Goal: Task Accomplishment & Management: Use online tool/utility

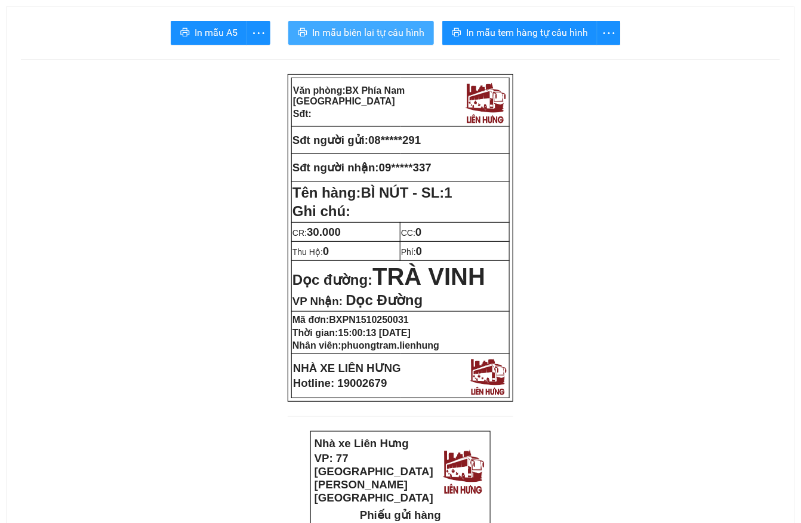
click at [407, 33] on span "In mẫu biên lai tự cấu hình" at bounding box center [368, 32] width 112 height 15
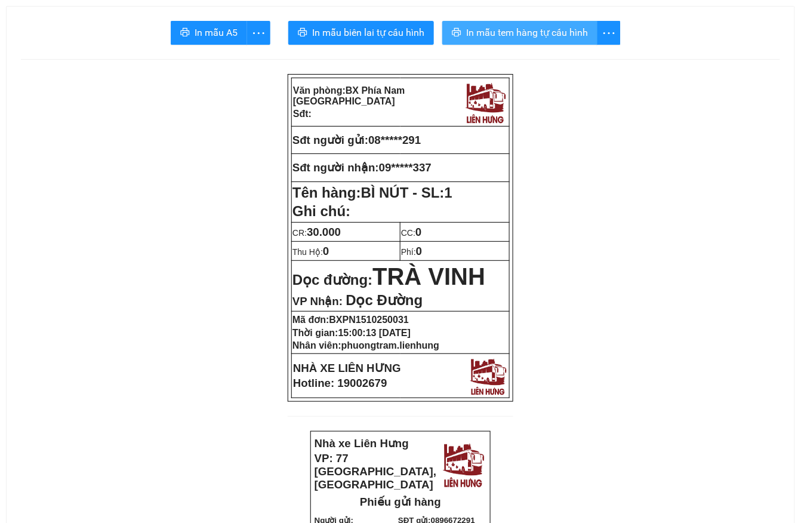
click at [528, 30] on span "In mẫu tem hàng tự cấu hình" at bounding box center [527, 32] width 122 height 15
click at [547, 38] on span "In mẫu tem hàng tự cấu hình" at bounding box center [527, 32] width 122 height 15
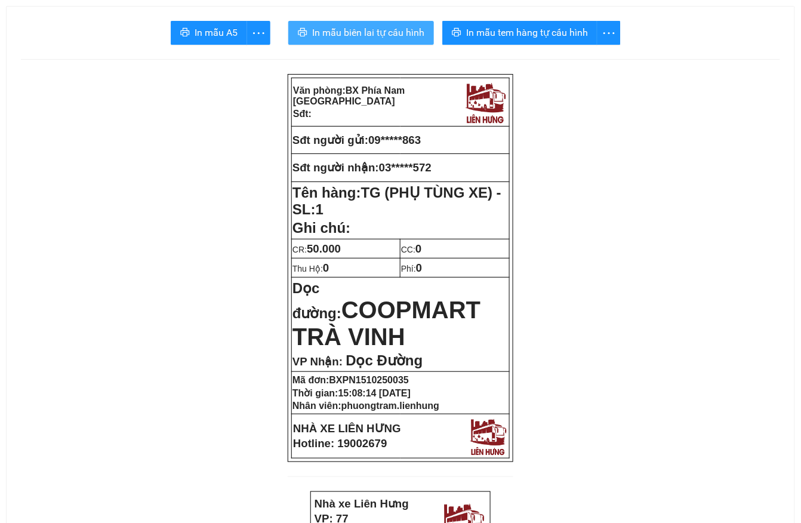
click at [366, 37] on span "In mẫu biên lai tự cấu hình" at bounding box center [368, 32] width 112 height 15
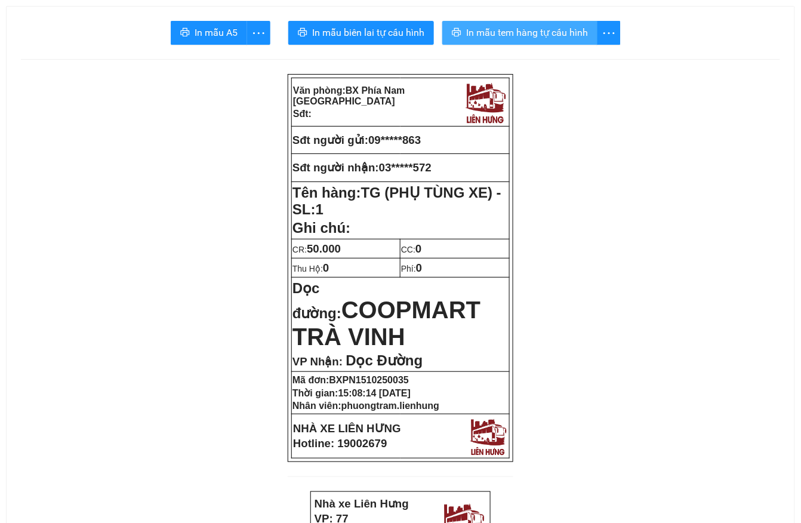
click at [536, 32] on span "In mẫu tem hàng tự cấu hình" at bounding box center [527, 32] width 122 height 15
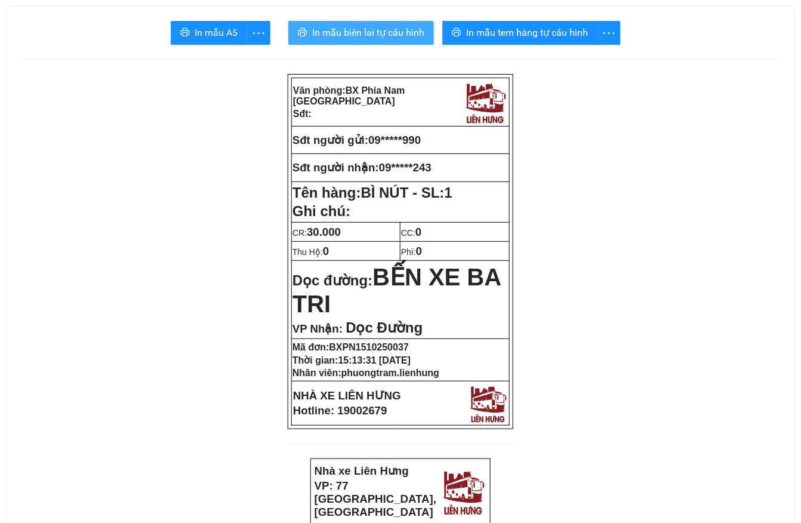
click at [347, 32] on span "In mẫu biên lai tự cấu hình" at bounding box center [368, 32] width 112 height 15
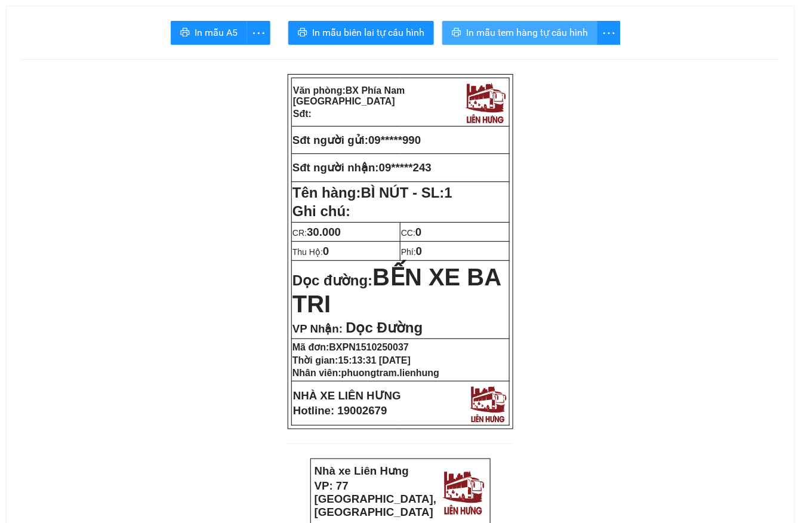
click at [497, 33] on span "In mẫu tem hàng tự cấu hình" at bounding box center [527, 32] width 122 height 15
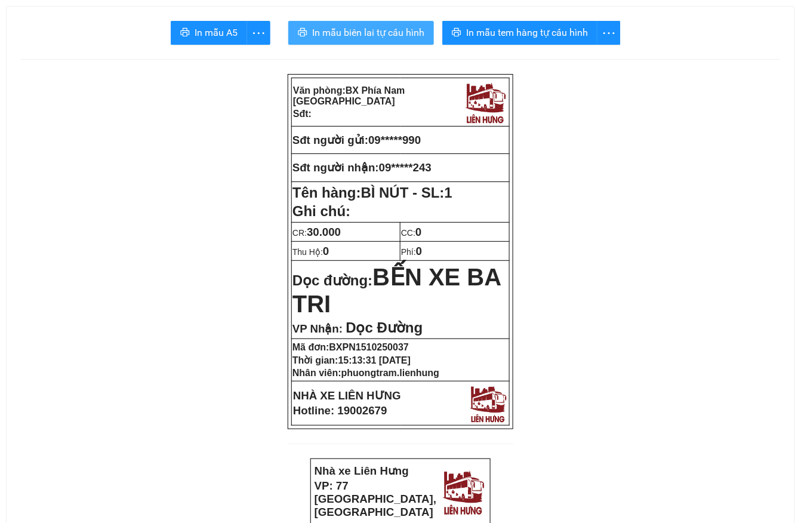
click at [352, 35] on span "In mẫu biên lai tự cấu hình" at bounding box center [368, 32] width 112 height 15
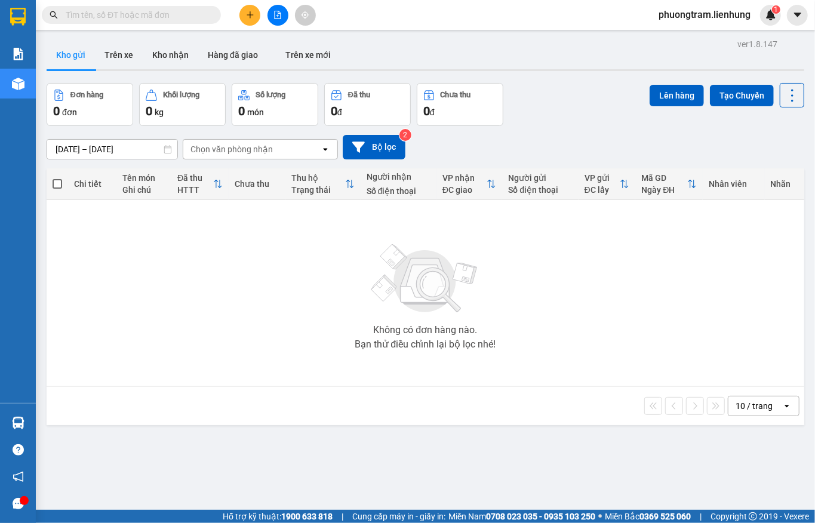
click at [136, 22] on span at bounding box center [131, 15] width 179 height 18
click at [128, 16] on input "text" at bounding box center [136, 14] width 141 height 13
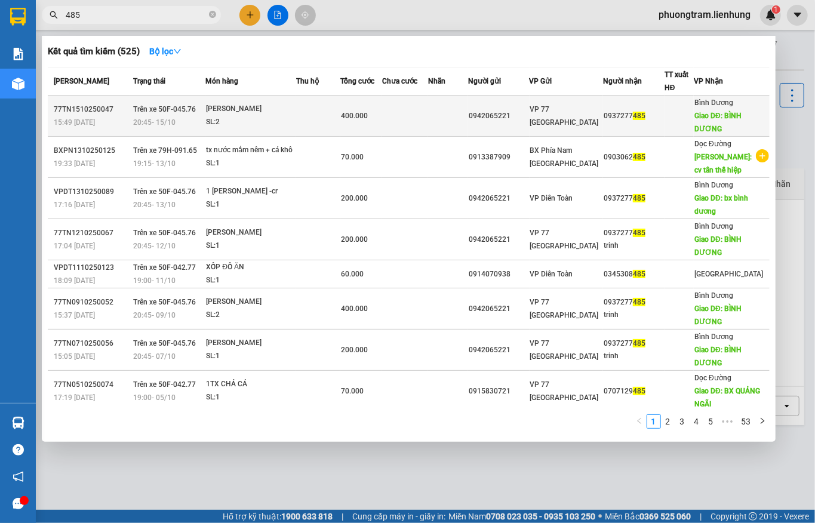
type input "485"
click at [246, 116] on div "SL: 2" at bounding box center [251, 122] width 90 height 13
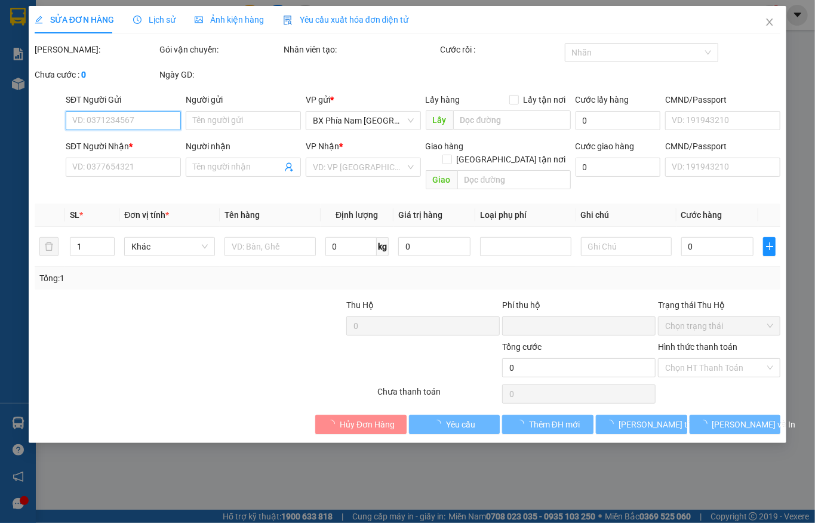
type input "0942065221"
type input "0937277485"
type input "BÌNH DƯƠNG"
type input "0"
type input "400.000"
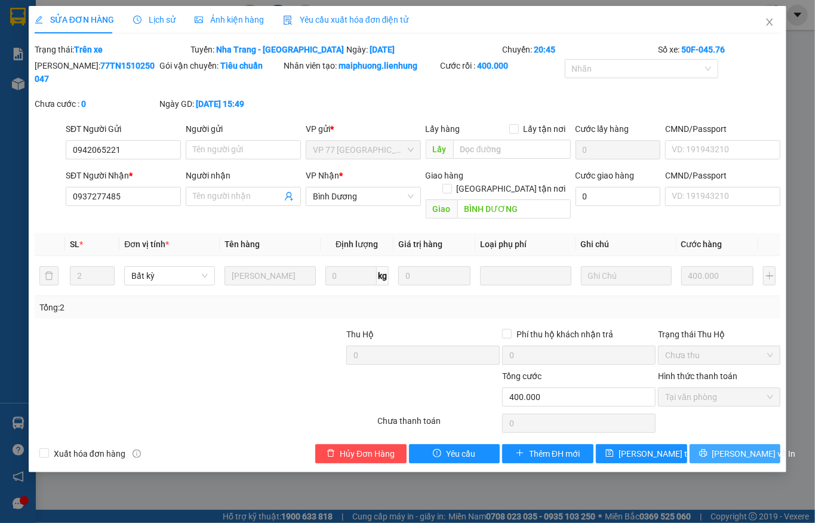
click at [735, 447] on span "Lưu và In" at bounding box center [754, 453] width 84 height 13
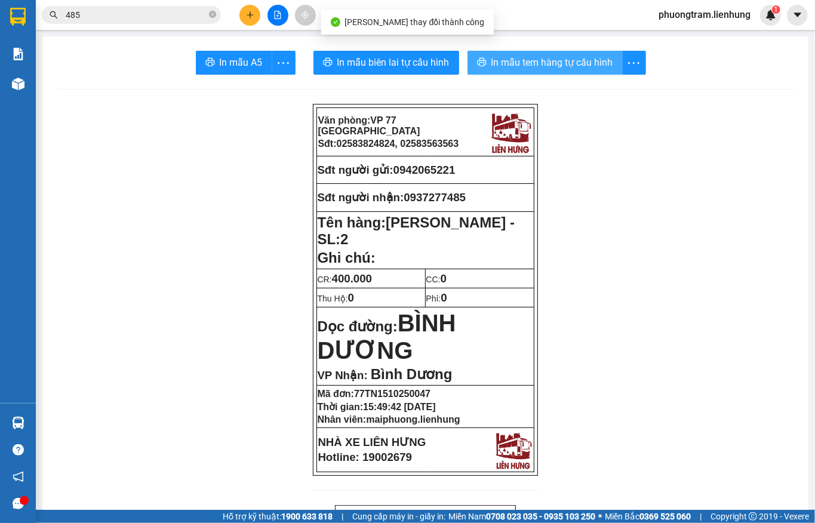
click at [517, 67] on span "In mẫu tem hàng tự cấu hình" at bounding box center [552, 62] width 122 height 15
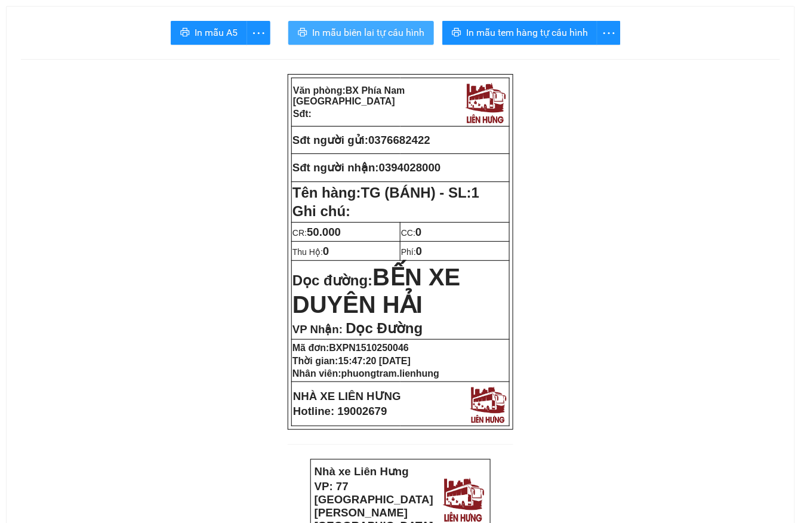
click at [363, 32] on span "In mẫu biên lai tự cấu hình" at bounding box center [368, 32] width 112 height 15
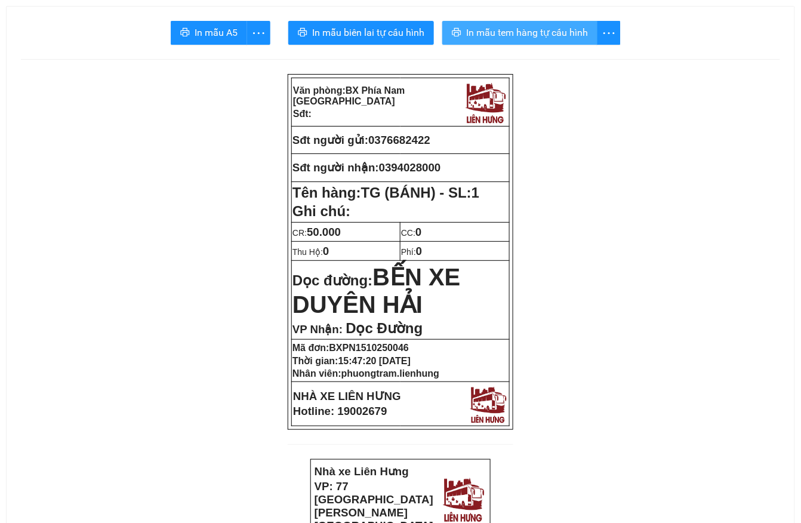
click at [528, 36] on span "In mẫu tem hàng tự cấu hình" at bounding box center [527, 32] width 122 height 15
